Goal: Find specific page/section: Find specific page/section

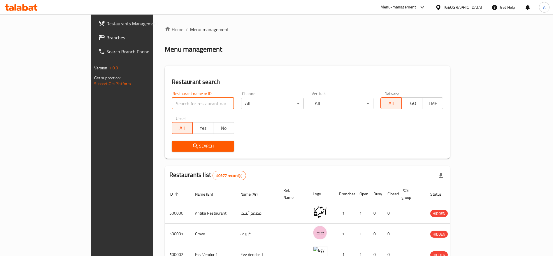
click at [184, 103] on input "search" at bounding box center [203, 104] width 63 height 12
paste input "696880"
type input "696880"
click button "Search" at bounding box center [203, 146] width 63 height 11
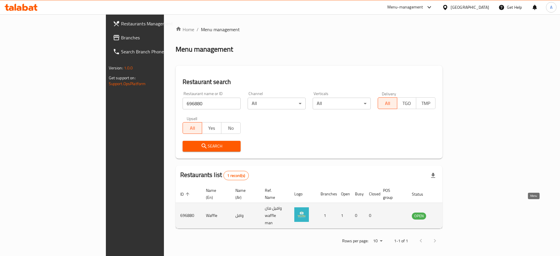
click at [449, 212] on icon "enhanced table" at bounding box center [445, 215] width 7 height 7
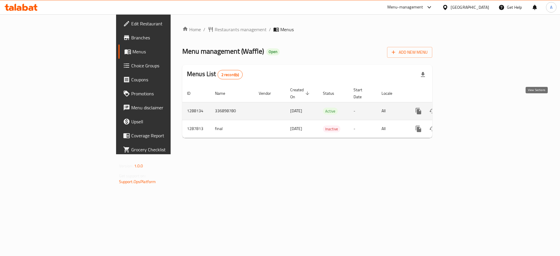
click at [464, 108] on icon "enhanced table" at bounding box center [460, 111] width 7 height 7
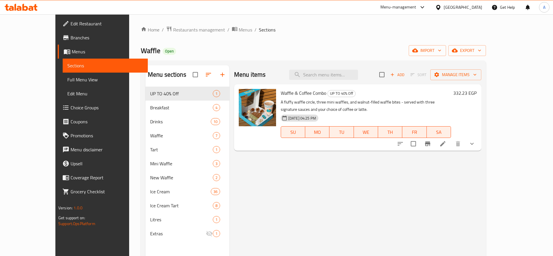
click at [22, 8] on icon at bounding box center [25, 7] width 6 height 7
